Goal: Task Accomplishment & Management: Use online tool/utility

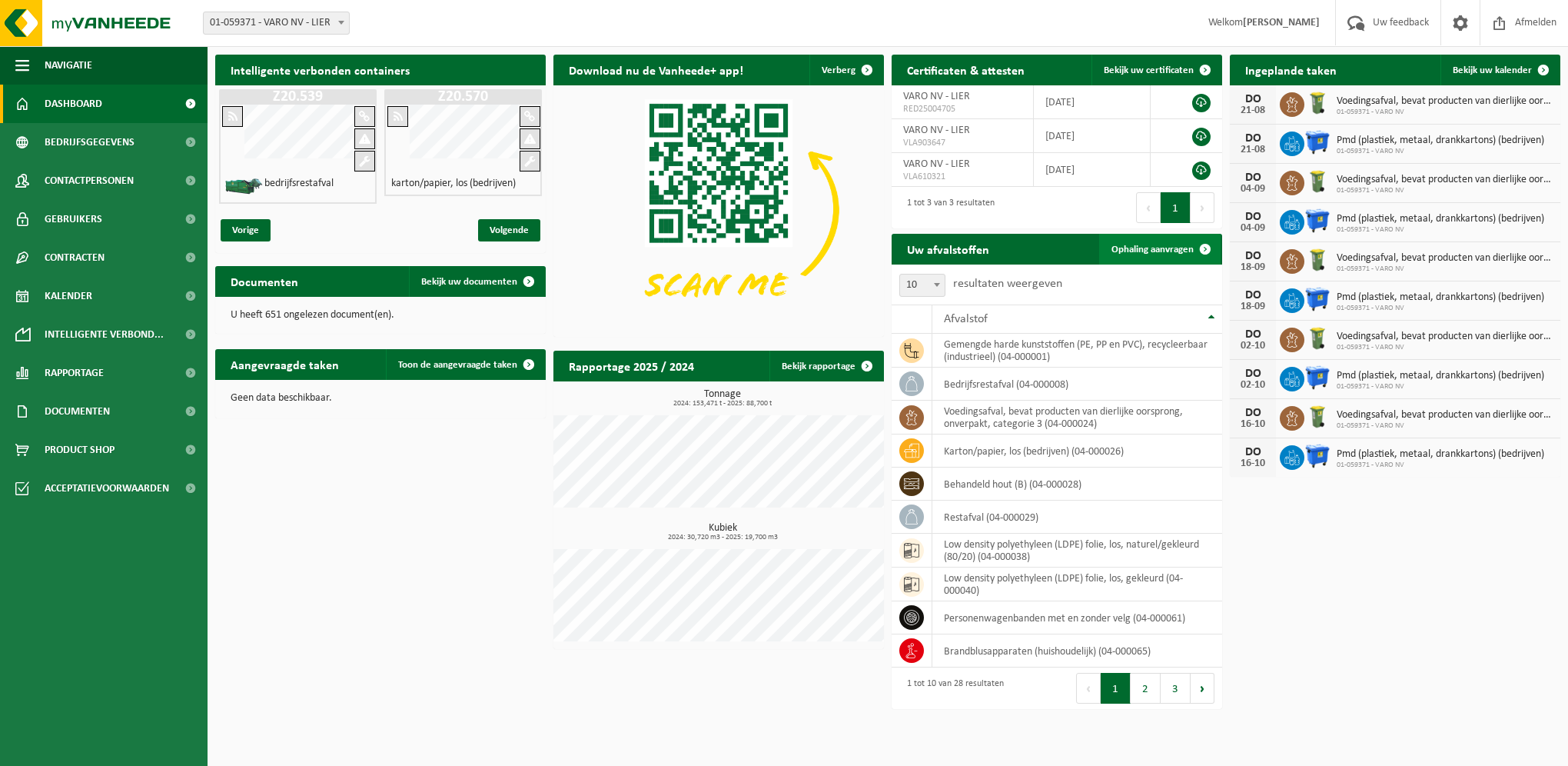
click at [1174, 244] on span "Ophaling aanvragen" at bounding box center [1152, 249] width 82 height 10
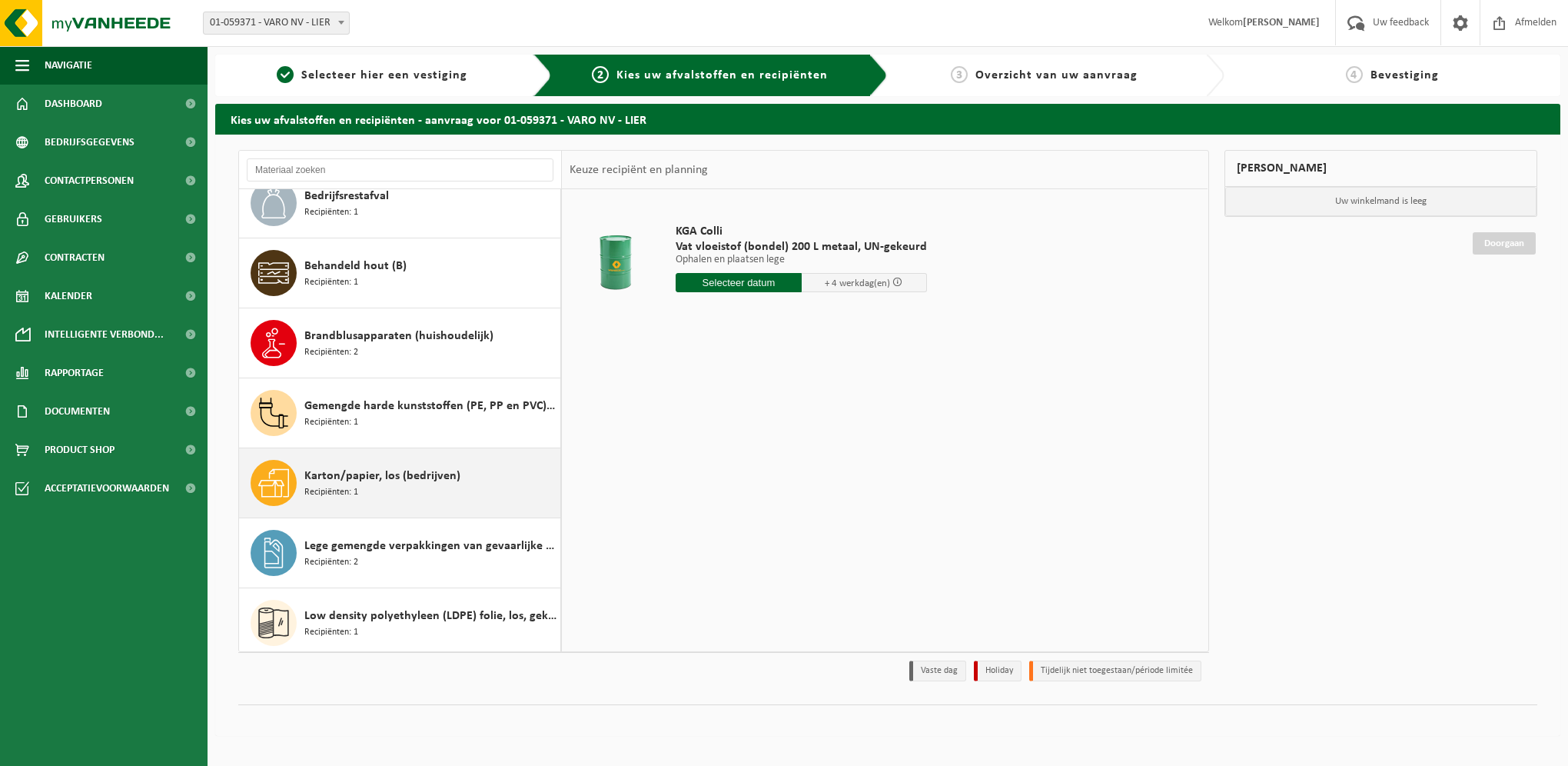
click at [371, 495] on div "Karton/papier, los (bedrijven) Recipiënten: 1" at bounding box center [430, 483] width 252 height 46
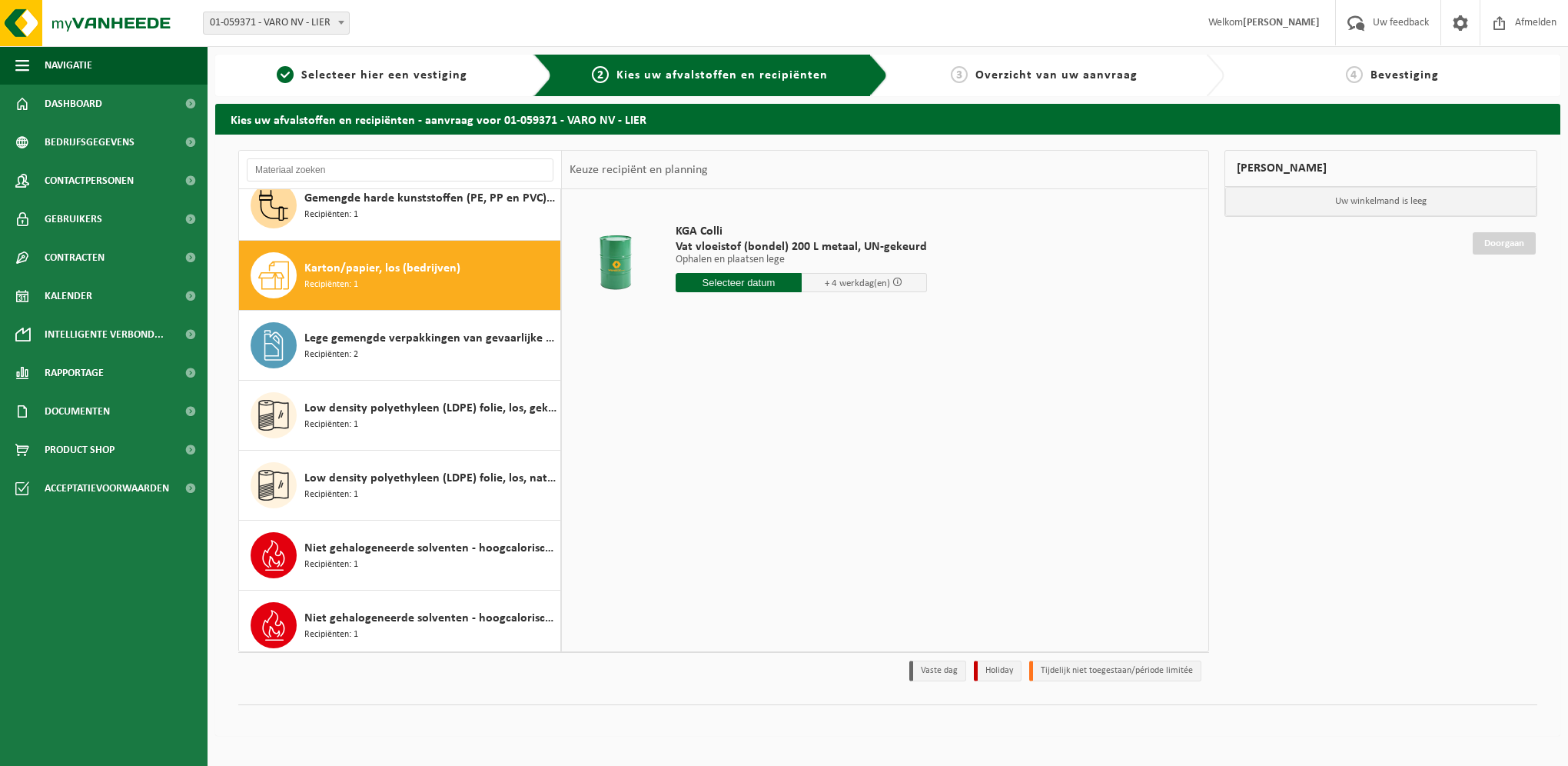
scroll to position [489, 0]
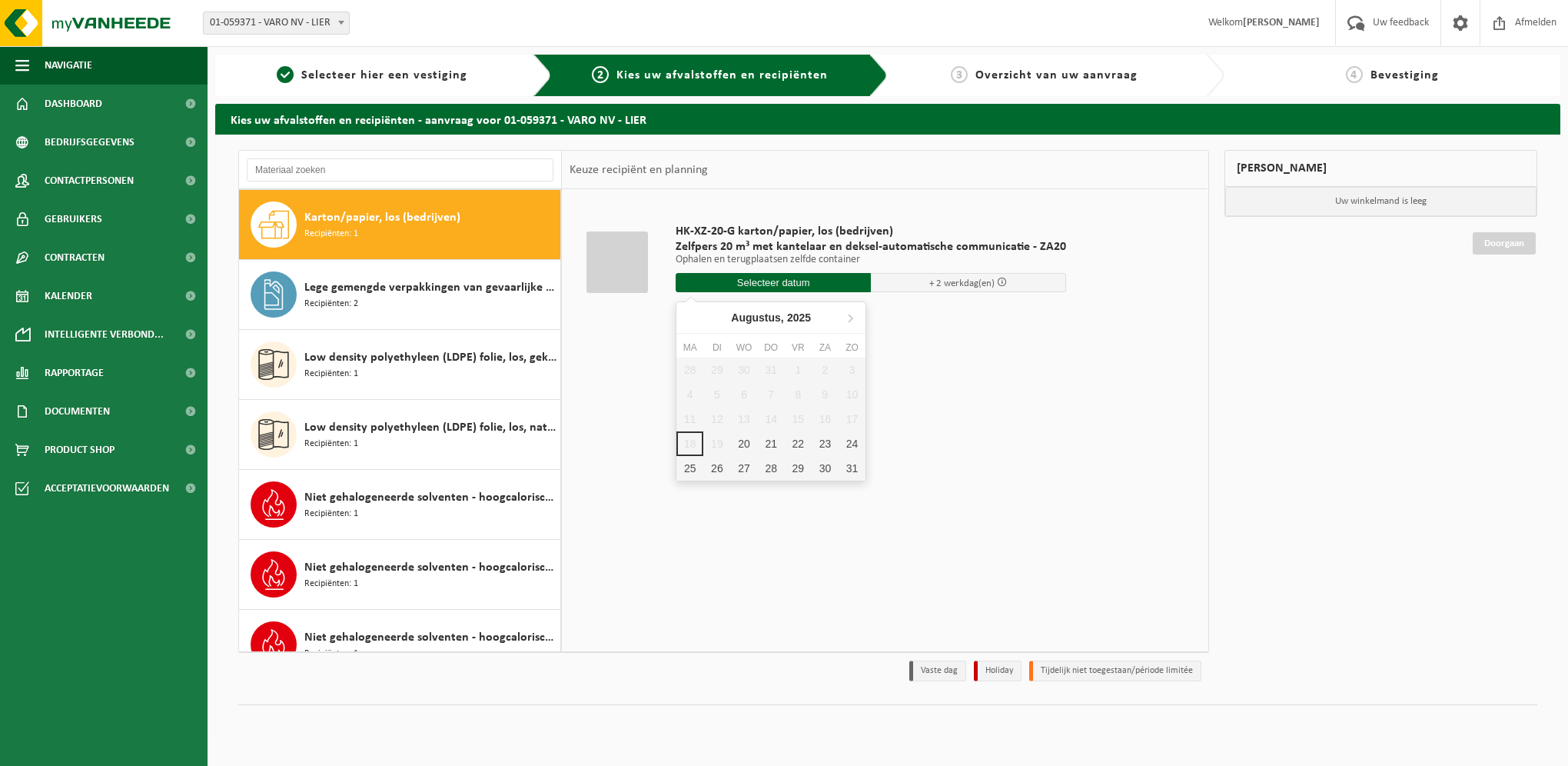
click at [735, 280] on input "text" at bounding box center [773, 282] width 195 height 19
click at [741, 443] on div "20" at bounding box center [743, 443] width 27 height 25
type input "Van 2025-08-20"
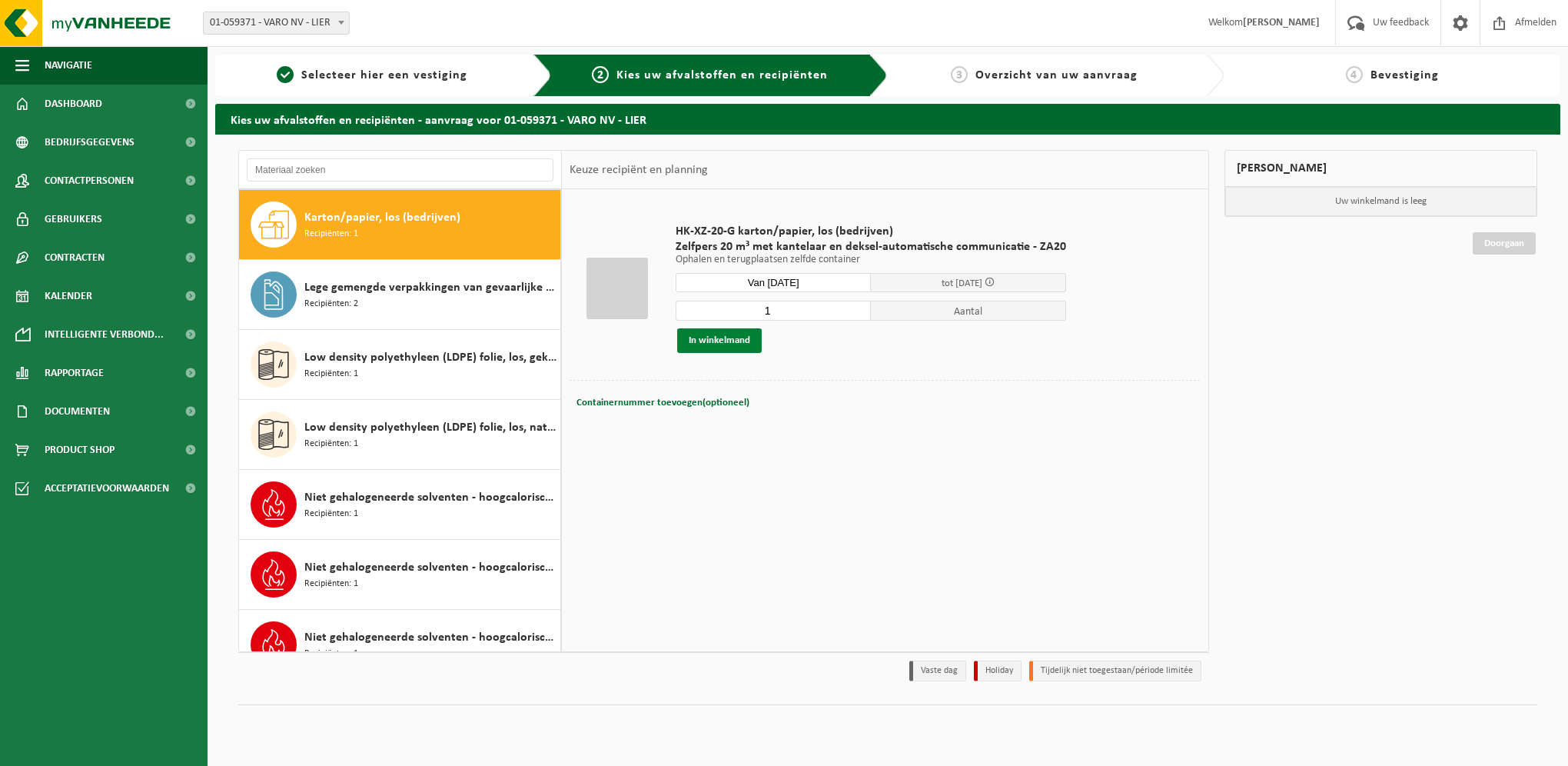
click at [730, 348] on button "In winkelmand" at bounding box center [720, 340] width 85 height 25
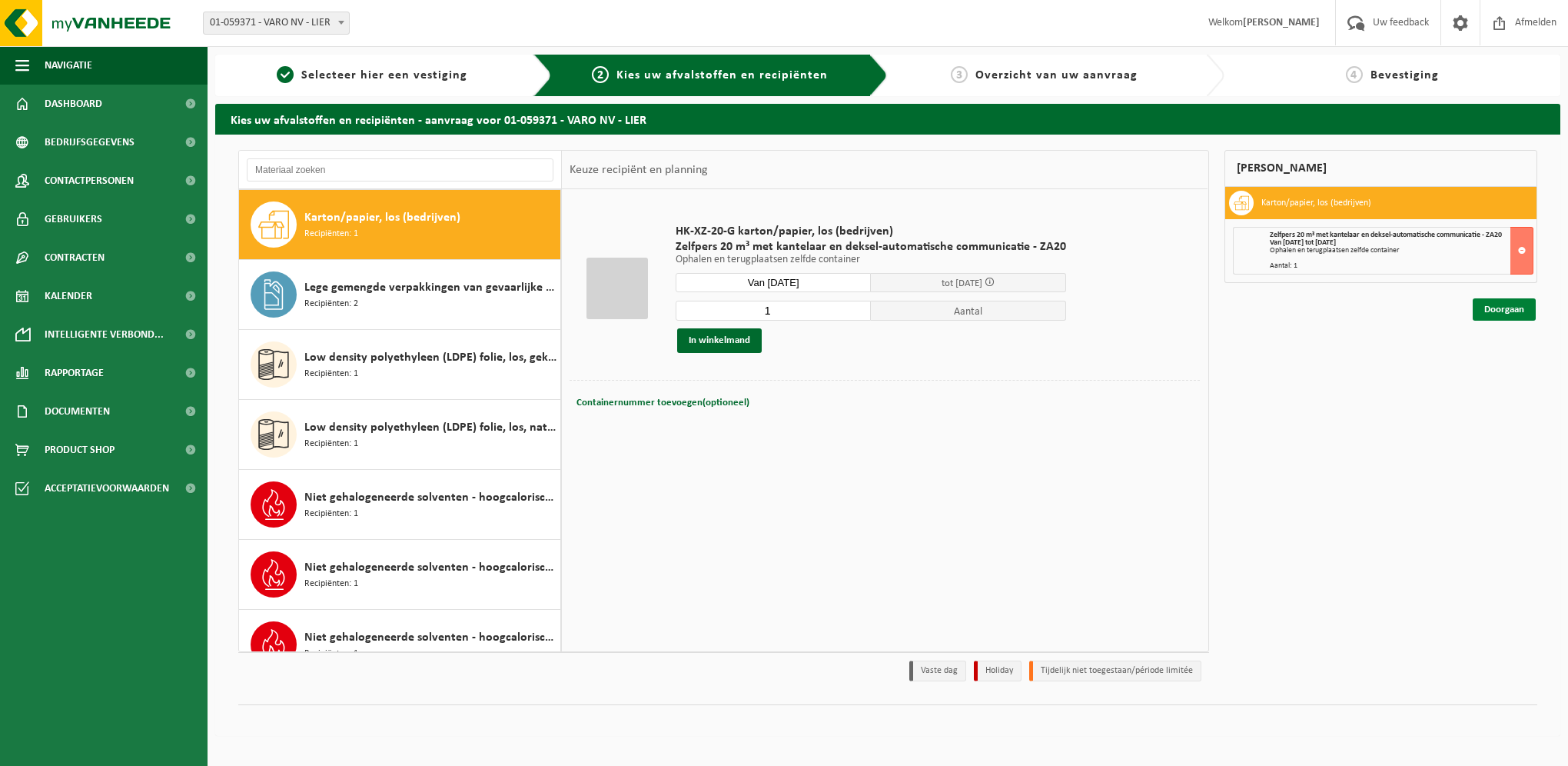
click at [1518, 311] on link "Doorgaan" at bounding box center [1504, 310] width 63 height 22
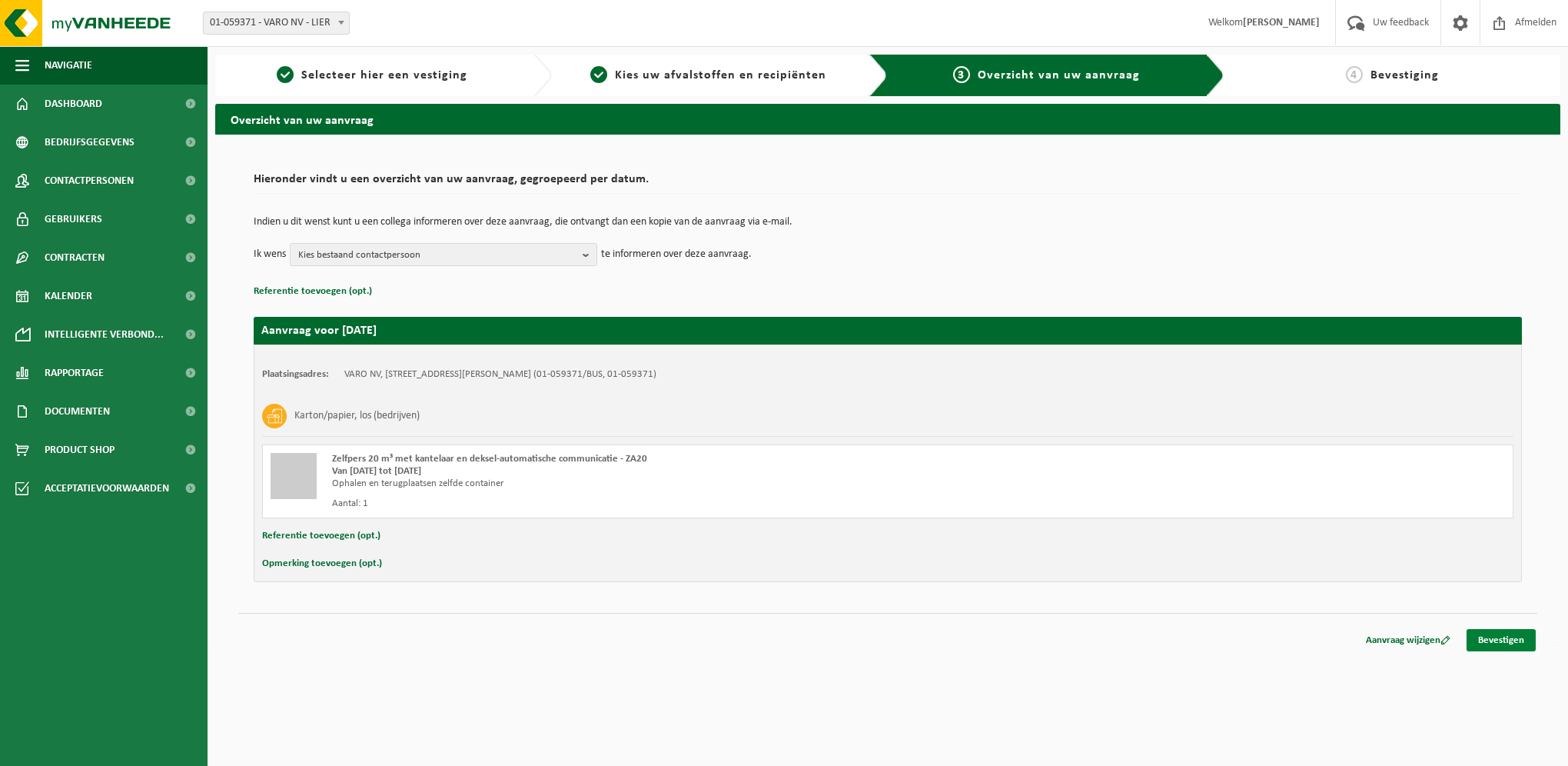
click at [1500, 642] on link "Bevestigen" at bounding box center [1501, 640] width 69 height 22
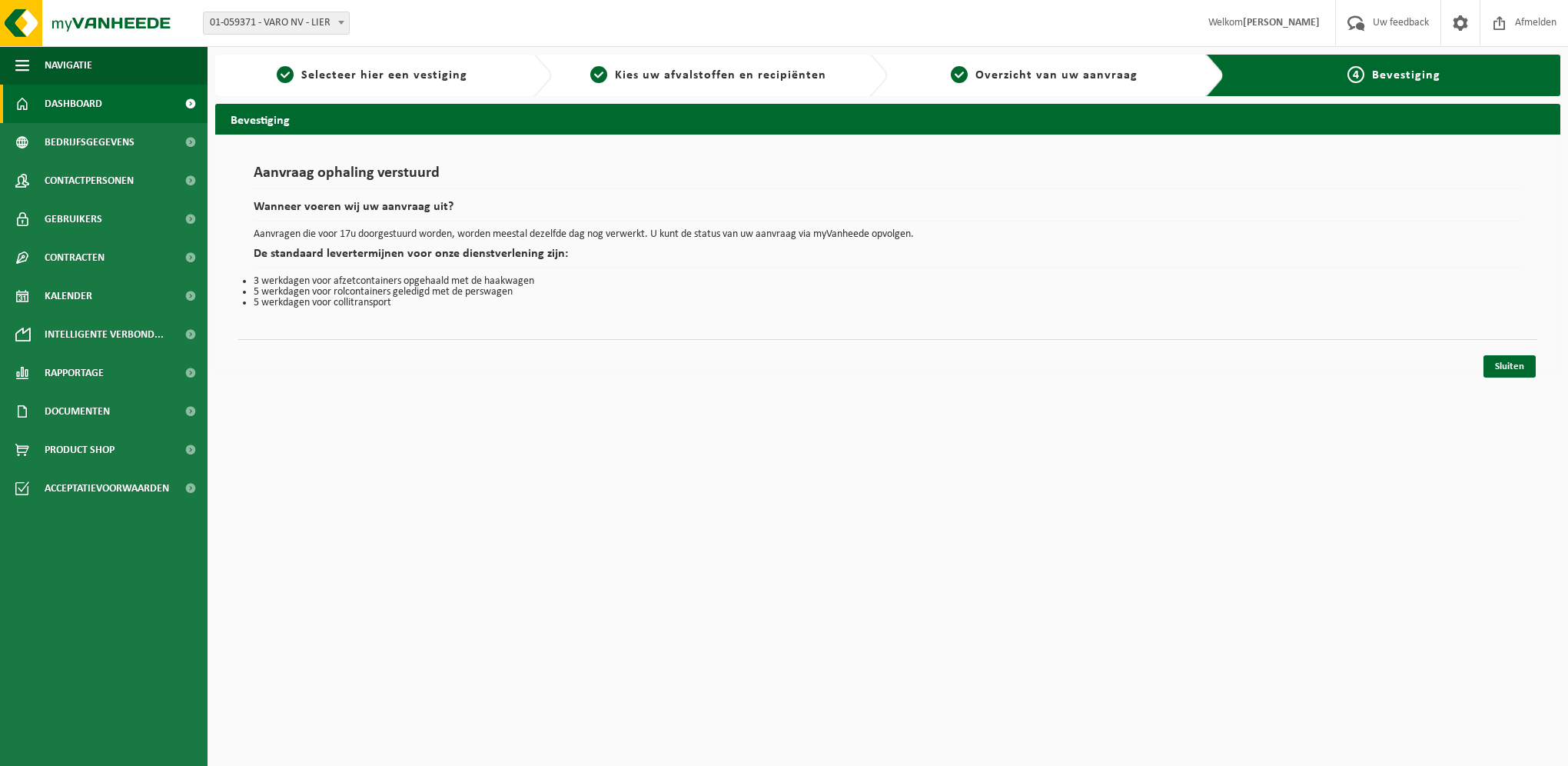
click at [59, 113] on span "Dashboard" at bounding box center [73, 104] width 58 height 39
